Goal: Task Accomplishment & Management: Complete application form

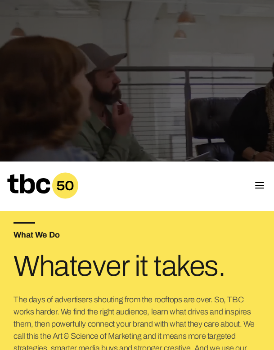
scroll to position [62, 0]
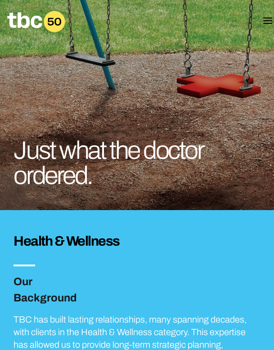
click at [263, 20] on button "Mobile Menu" at bounding box center [267, 21] width 11 height 13
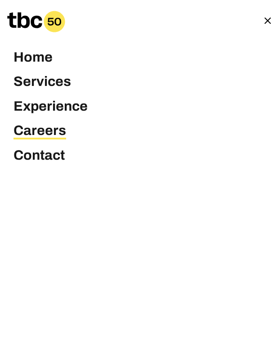
click at [54, 128] on link "Careers" at bounding box center [39, 131] width 53 height 17
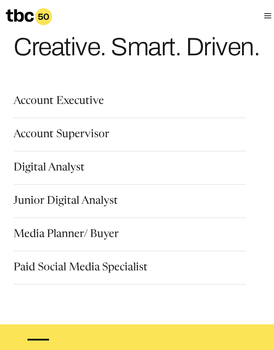
scroll to position [33, 0]
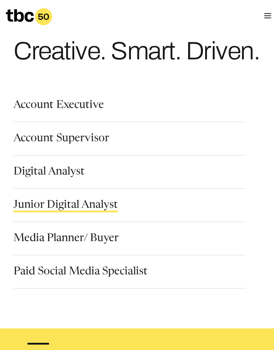
click at [73, 206] on link "Junior Digital Analyst" at bounding box center [65, 206] width 104 height 13
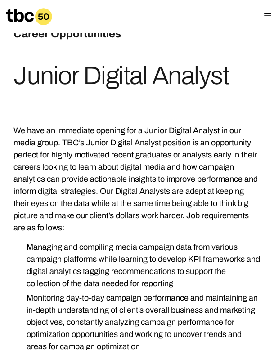
scroll to position [42, 0]
